Goal: Information Seeking & Learning: Find specific fact

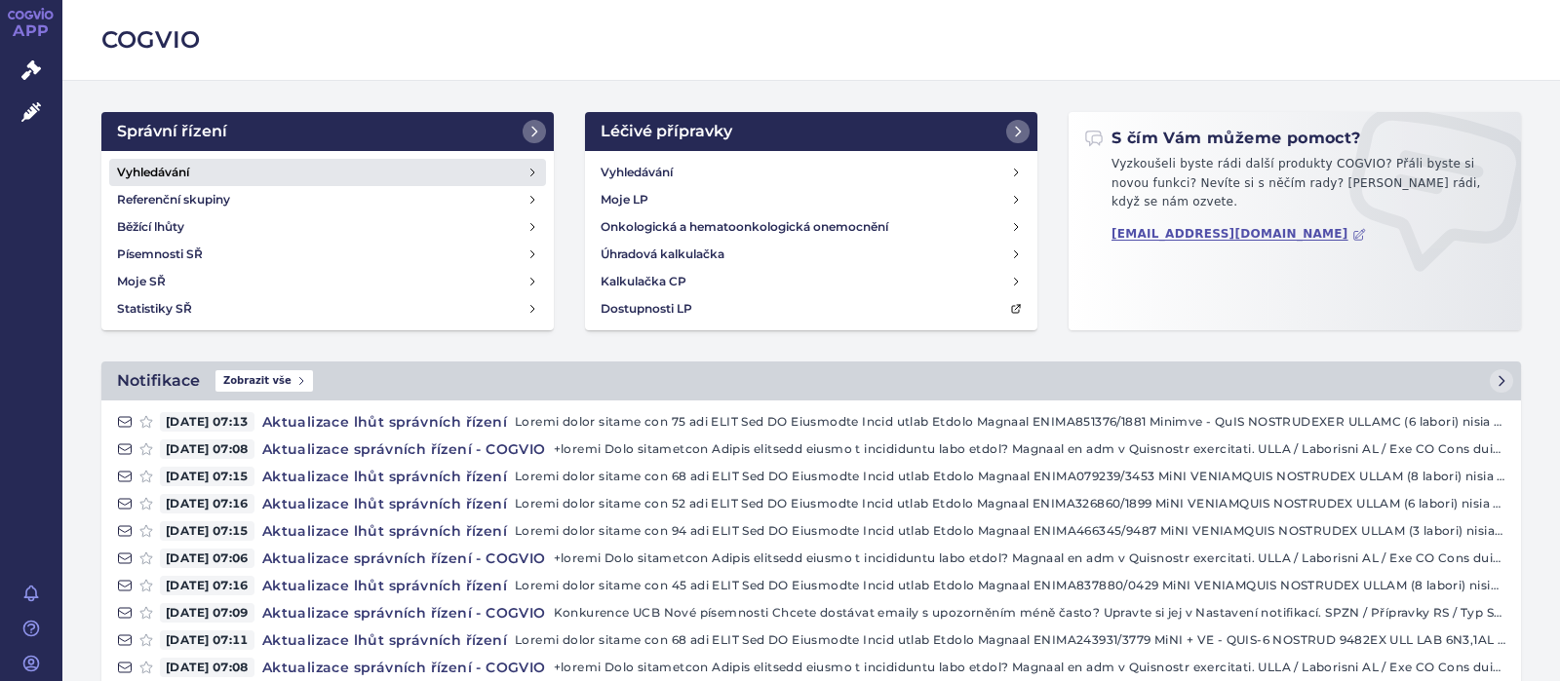
click at [130, 164] on h4 "Vyhledávání" at bounding box center [153, 172] width 72 height 19
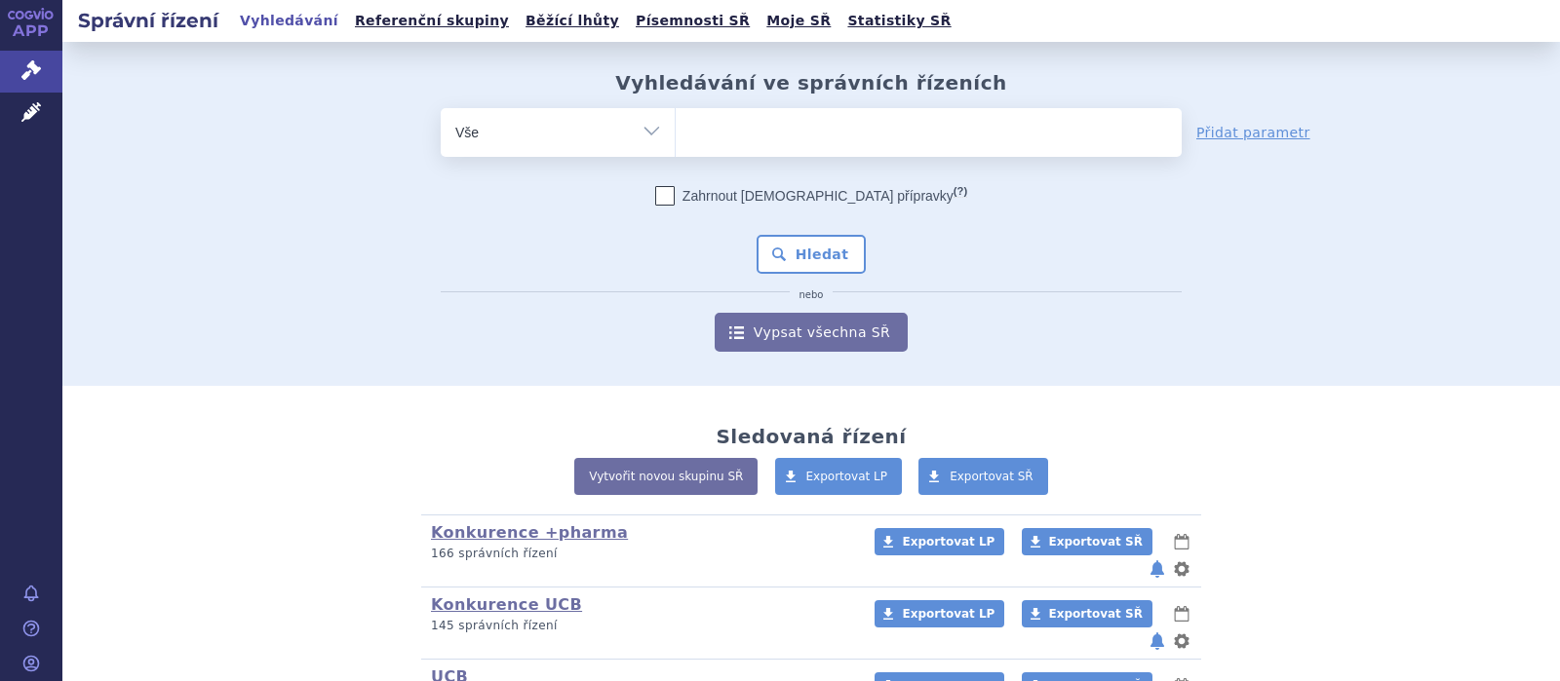
click at [697, 145] on ul at bounding box center [929, 128] width 506 height 41
click at [676, 145] on select at bounding box center [675, 131] width 1 height 49
type input "ca"
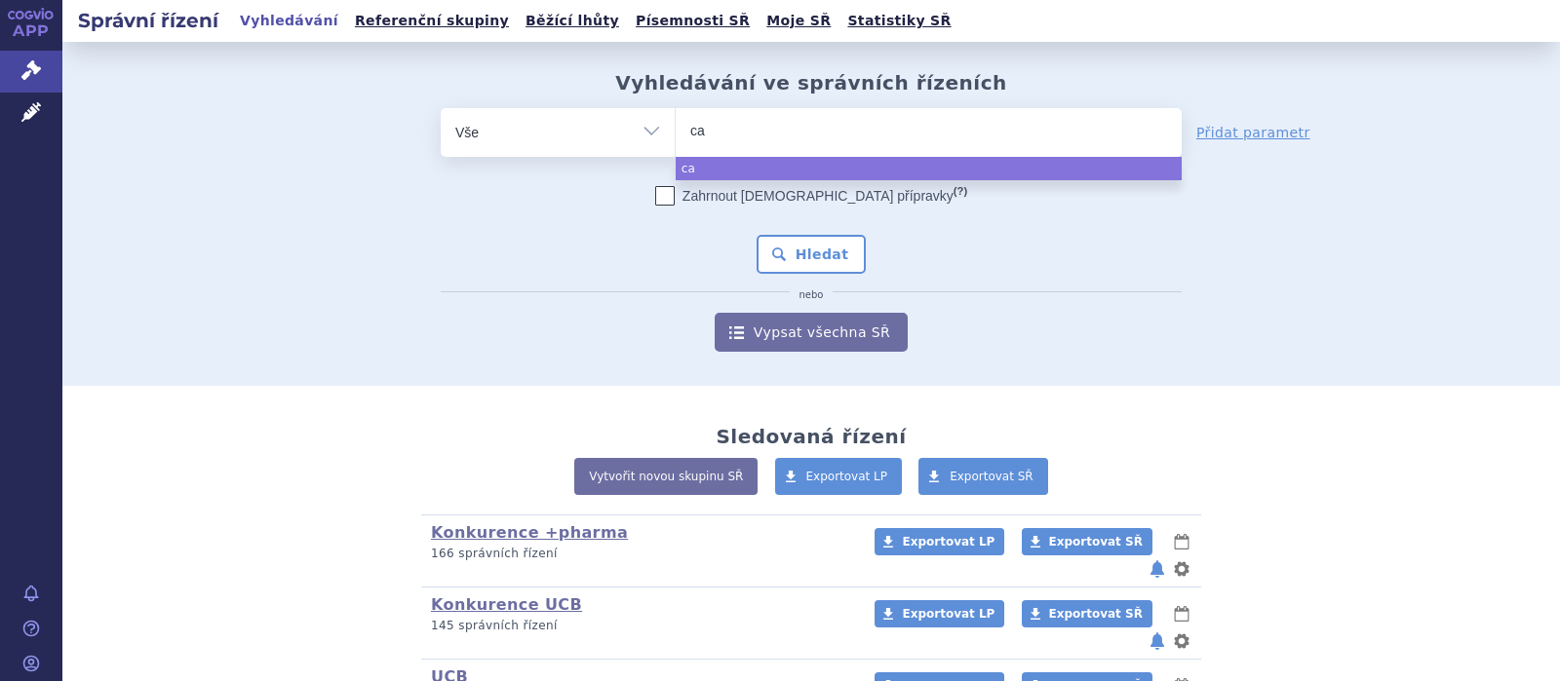
type input "car"
type input "carte"
type input "carteo"
type input "carteol"
select select "carteol"
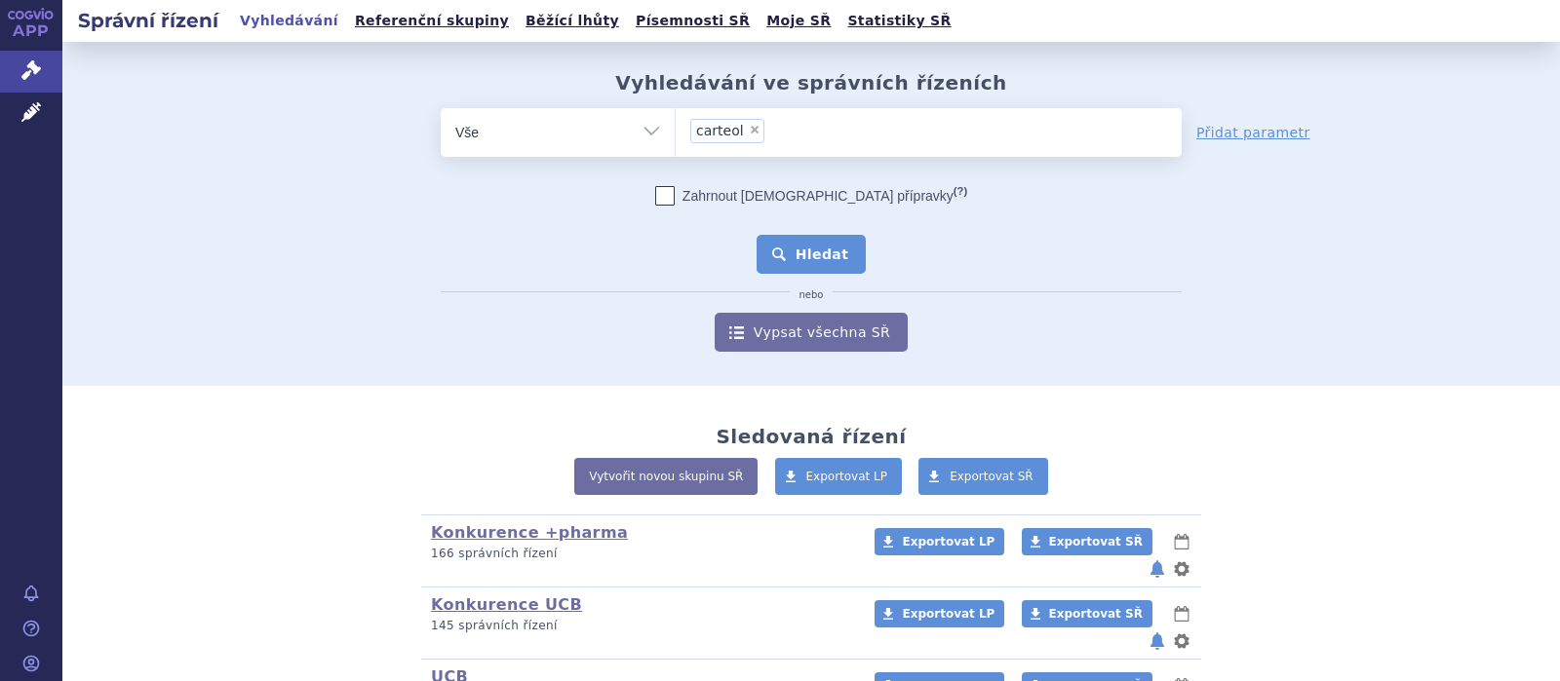
click at [795, 266] on button "Hledat" at bounding box center [812, 254] width 110 height 39
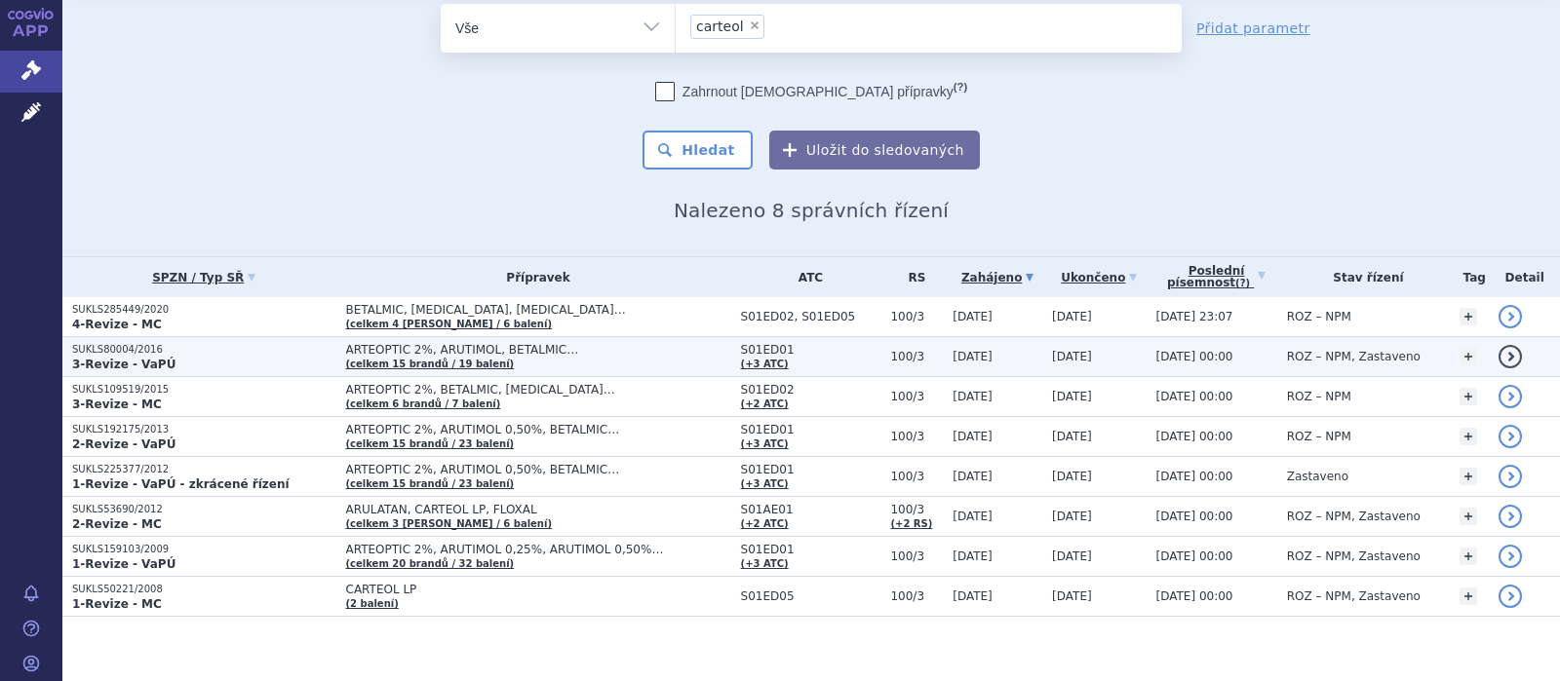
scroll to position [79, 0]
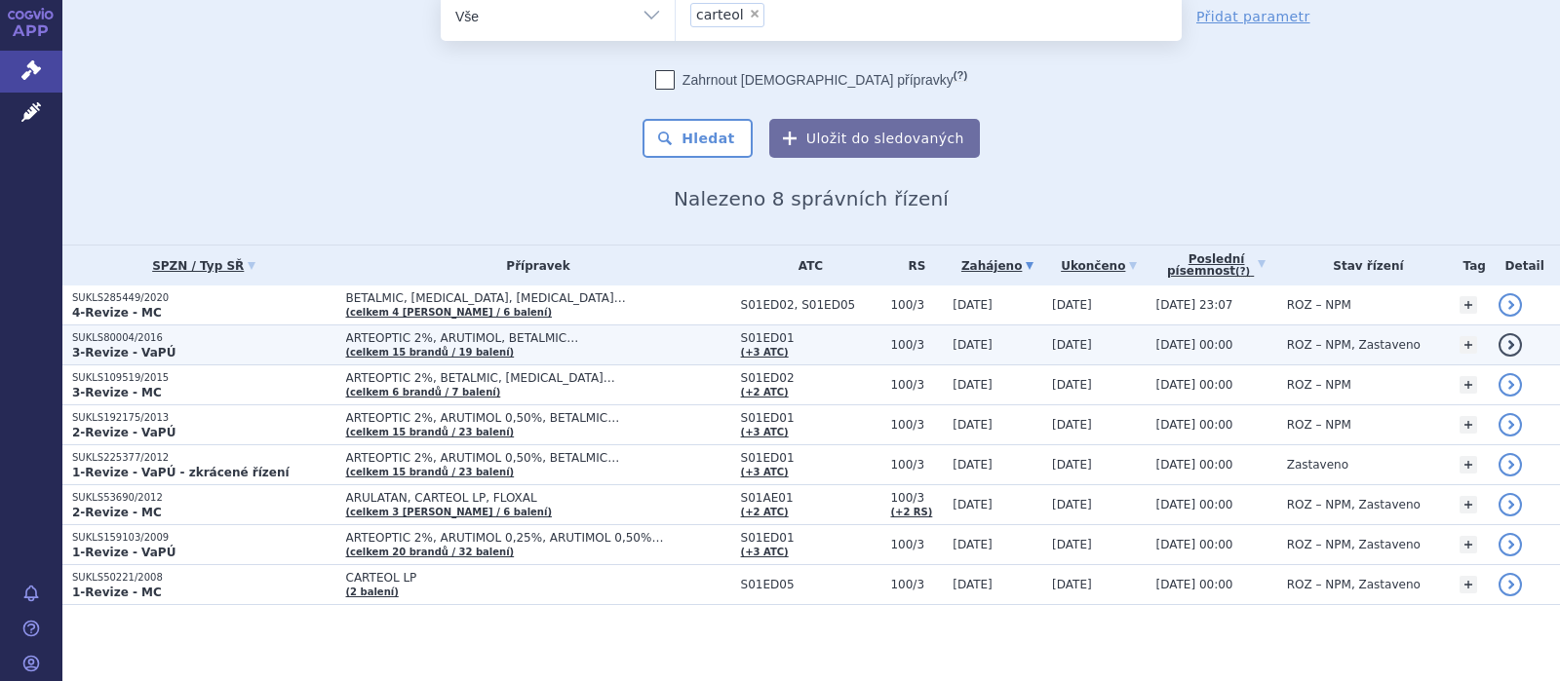
click at [428, 333] on span "ARTEOPTIC 2%, ARUTIMOL, BETALMIC…" at bounding box center [538, 338] width 385 height 14
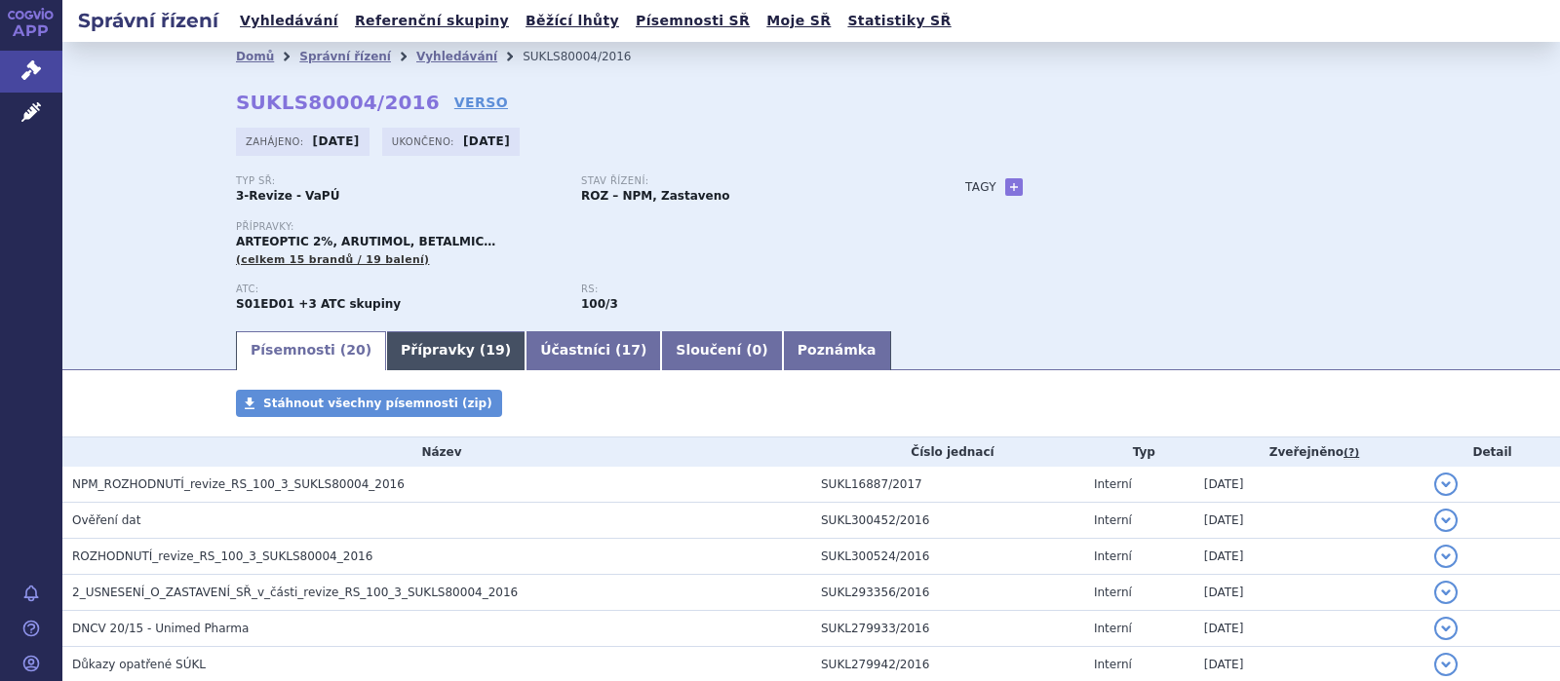
click at [441, 349] on link "Přípravky ( 19 )" at bounding box center [455, 350] width 139 height 39
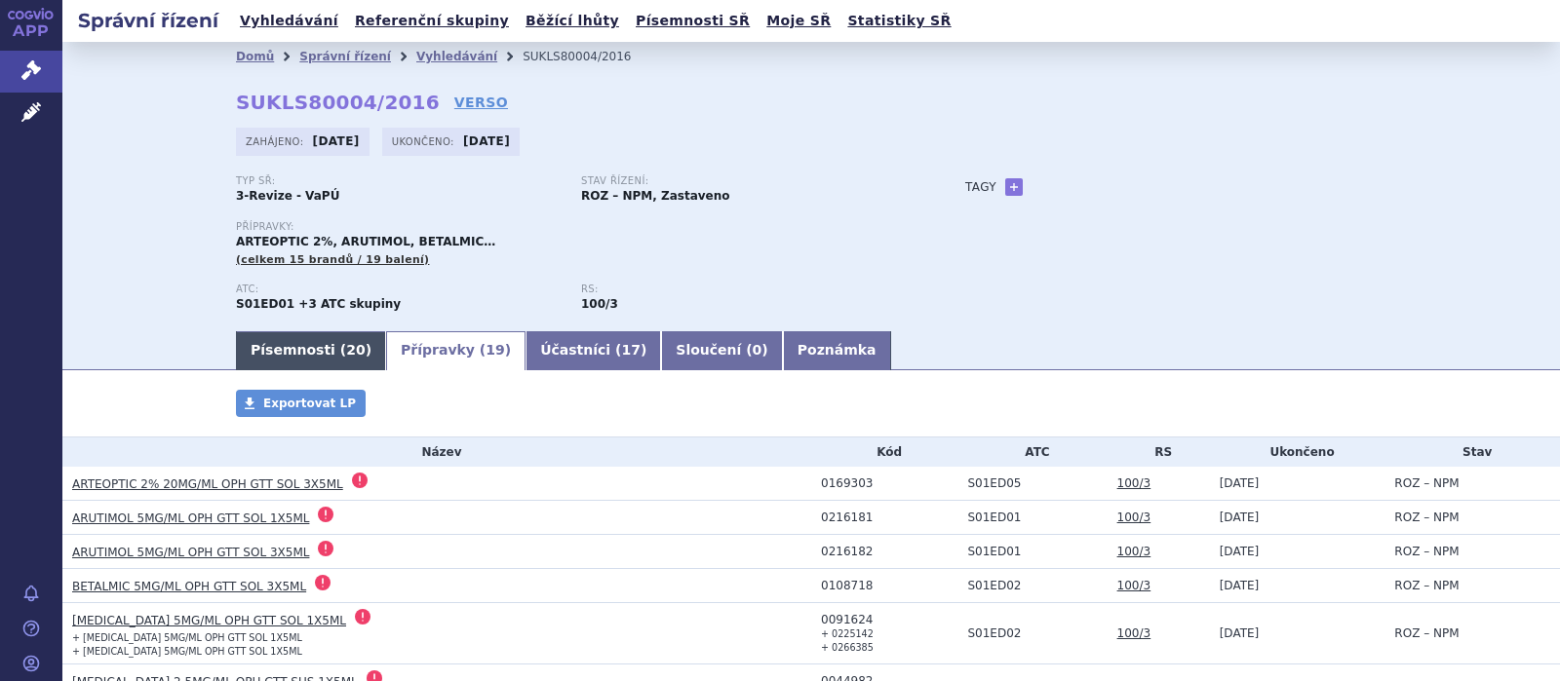
click at [287, 351] on link "Písemnosti ( 20 )" at bounding box center [311, 350] width 150 height 39
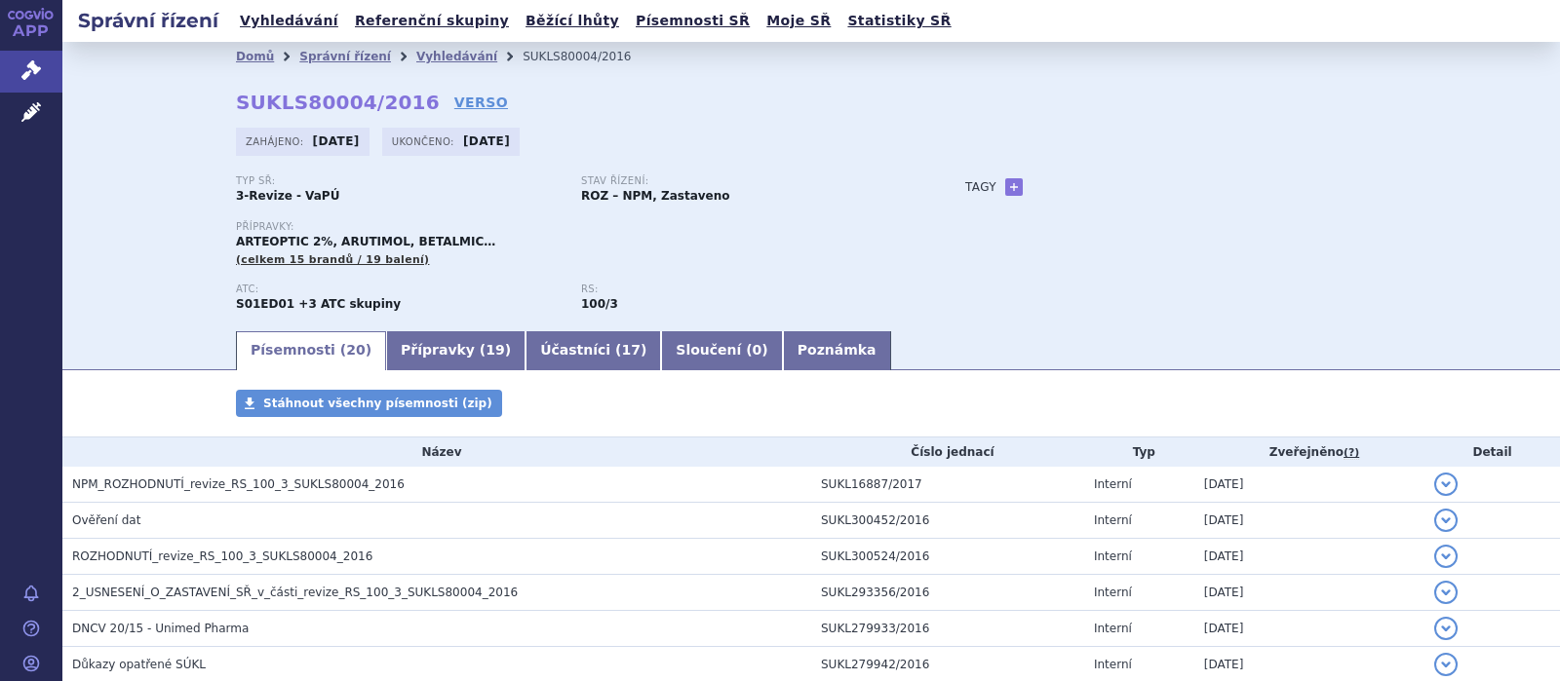
scroll to position [380, 0]
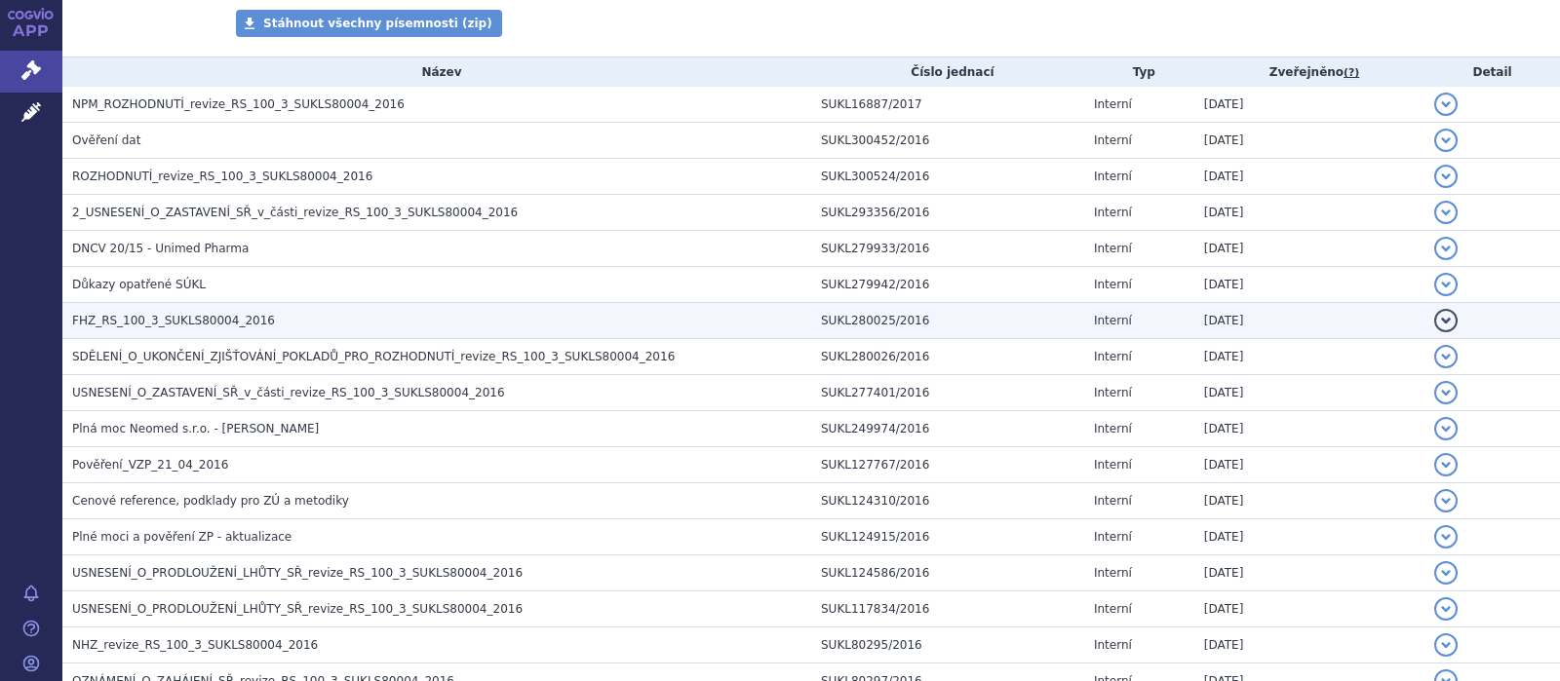
click at [206, 324] on span "FHZ_RS_100_3_SUKLS80004_2016" at bounding box center [173, 321] width 203 height 14
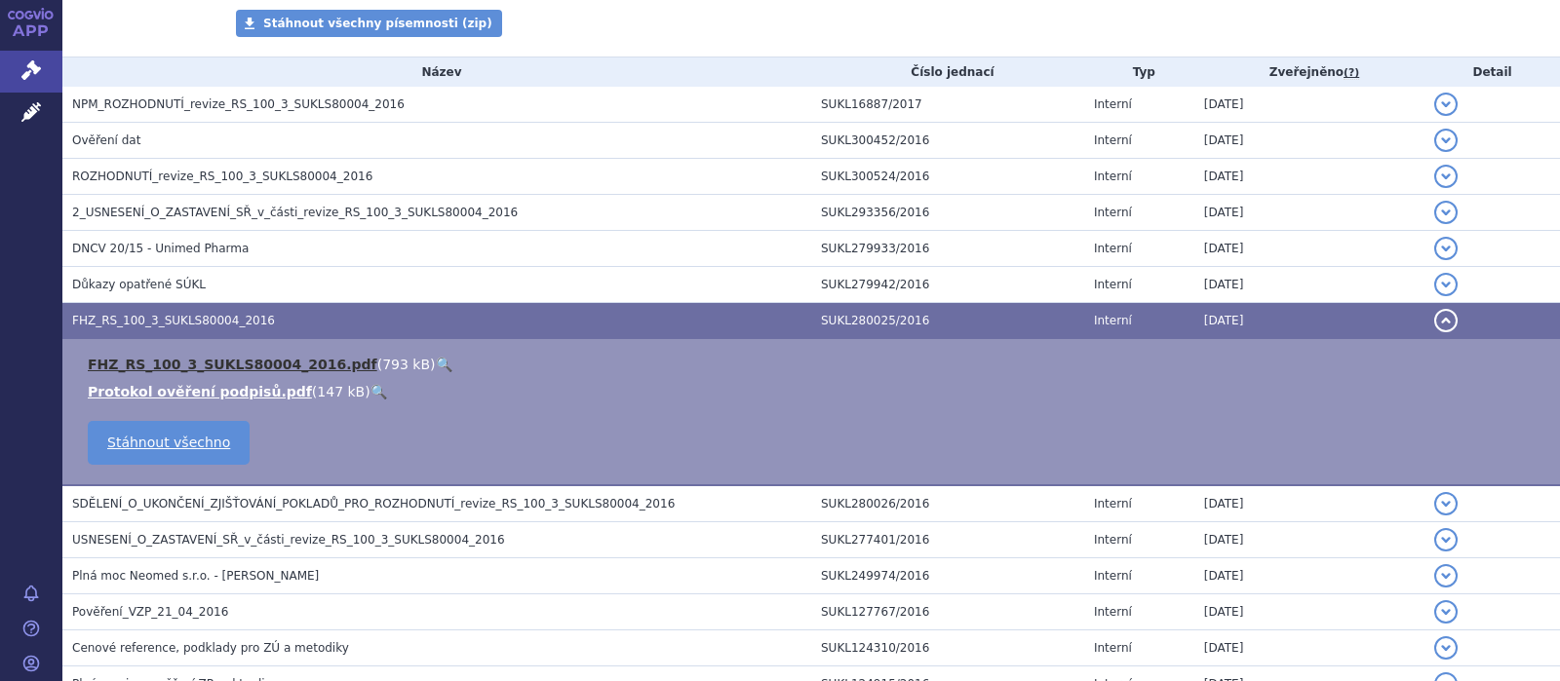
click at [213, 364] on link "FHZ_RS_100_3_SUKLS80004_2016.pdf" at bounding box center [233, 365] width 290 height 16
